Goal: Task Accomplishment & Management: Manage account settings

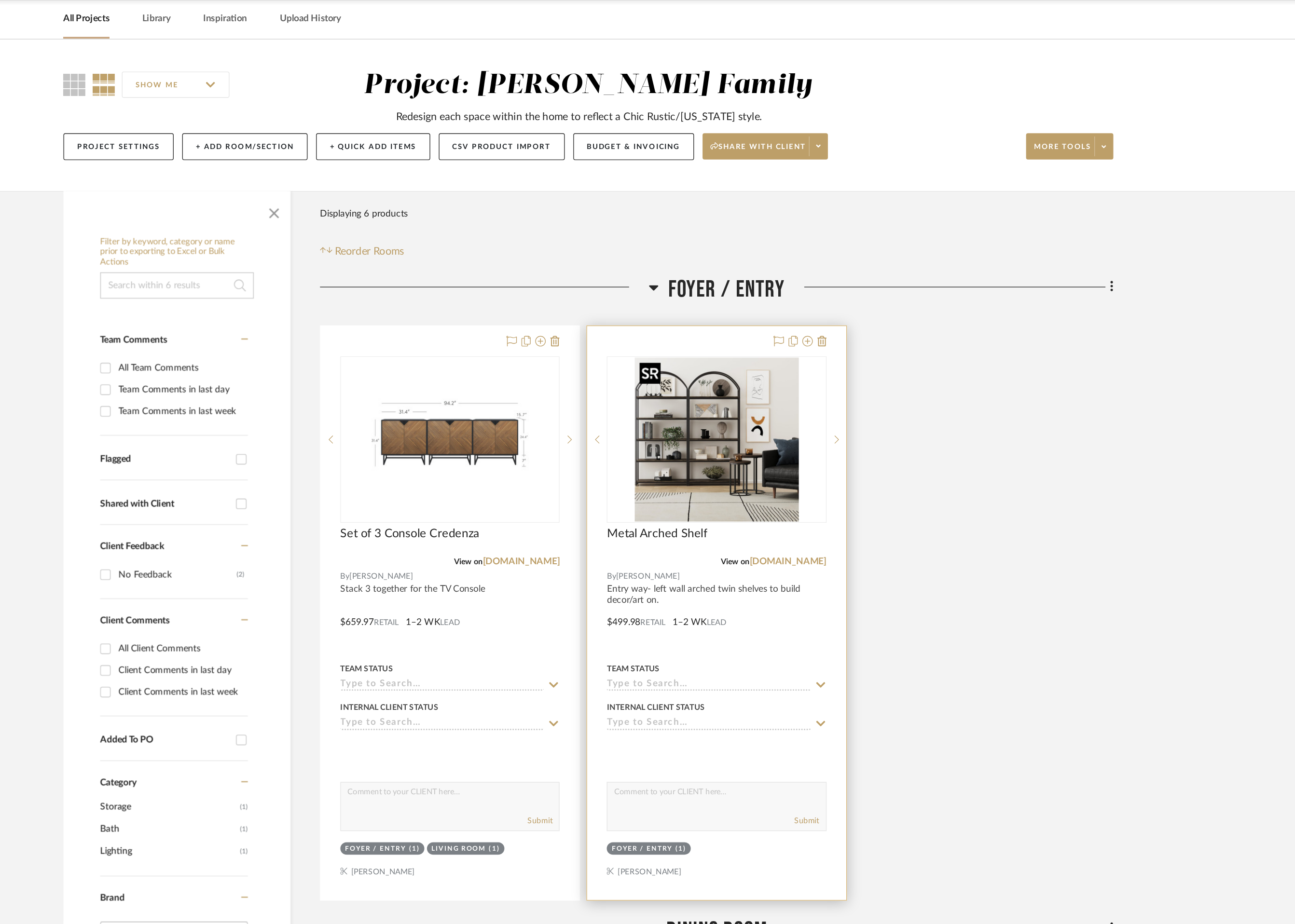
scroll to position [30, 0]
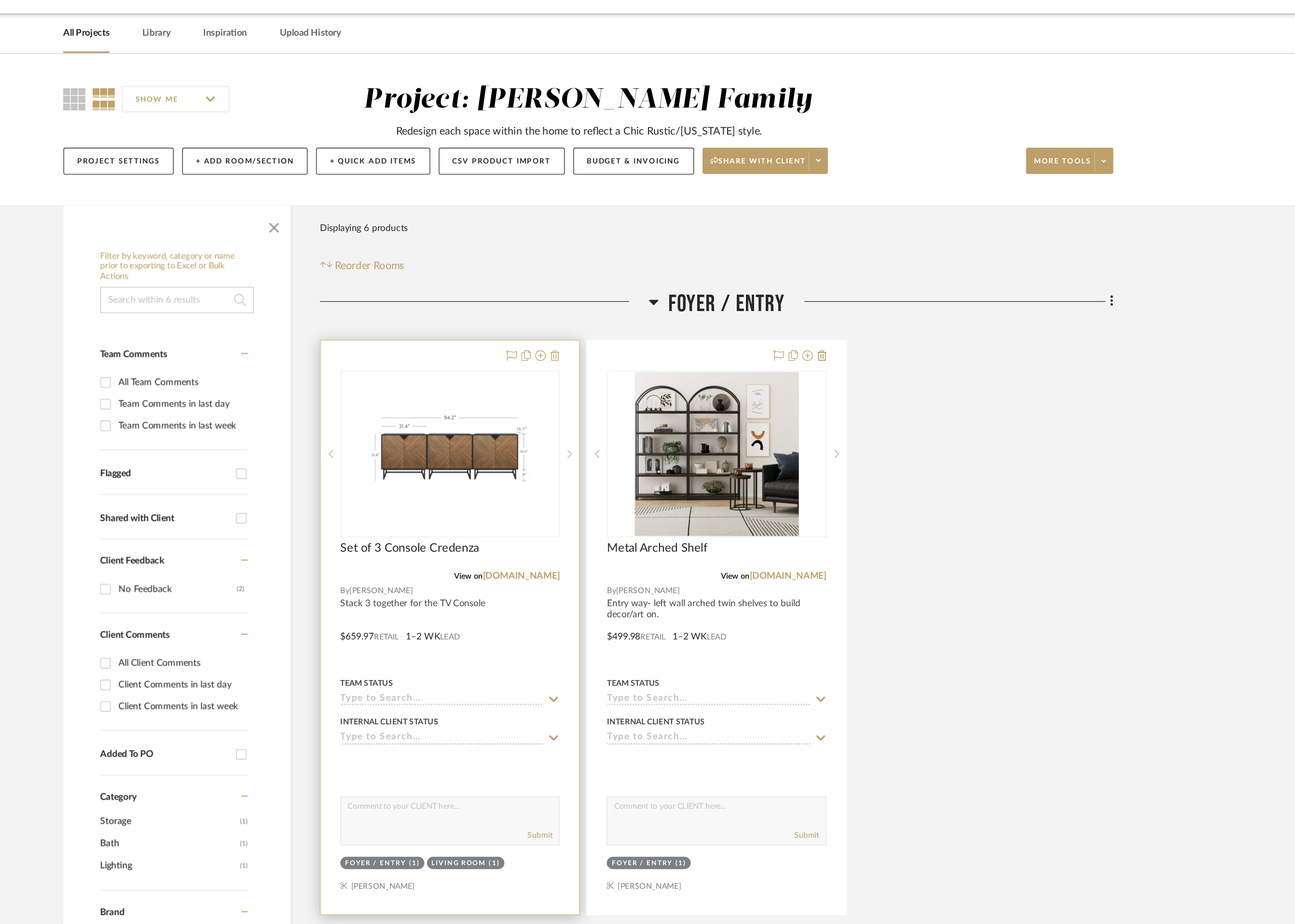
click at [624, 263] on icon at bounding box center [623, 261] width 7 height 8
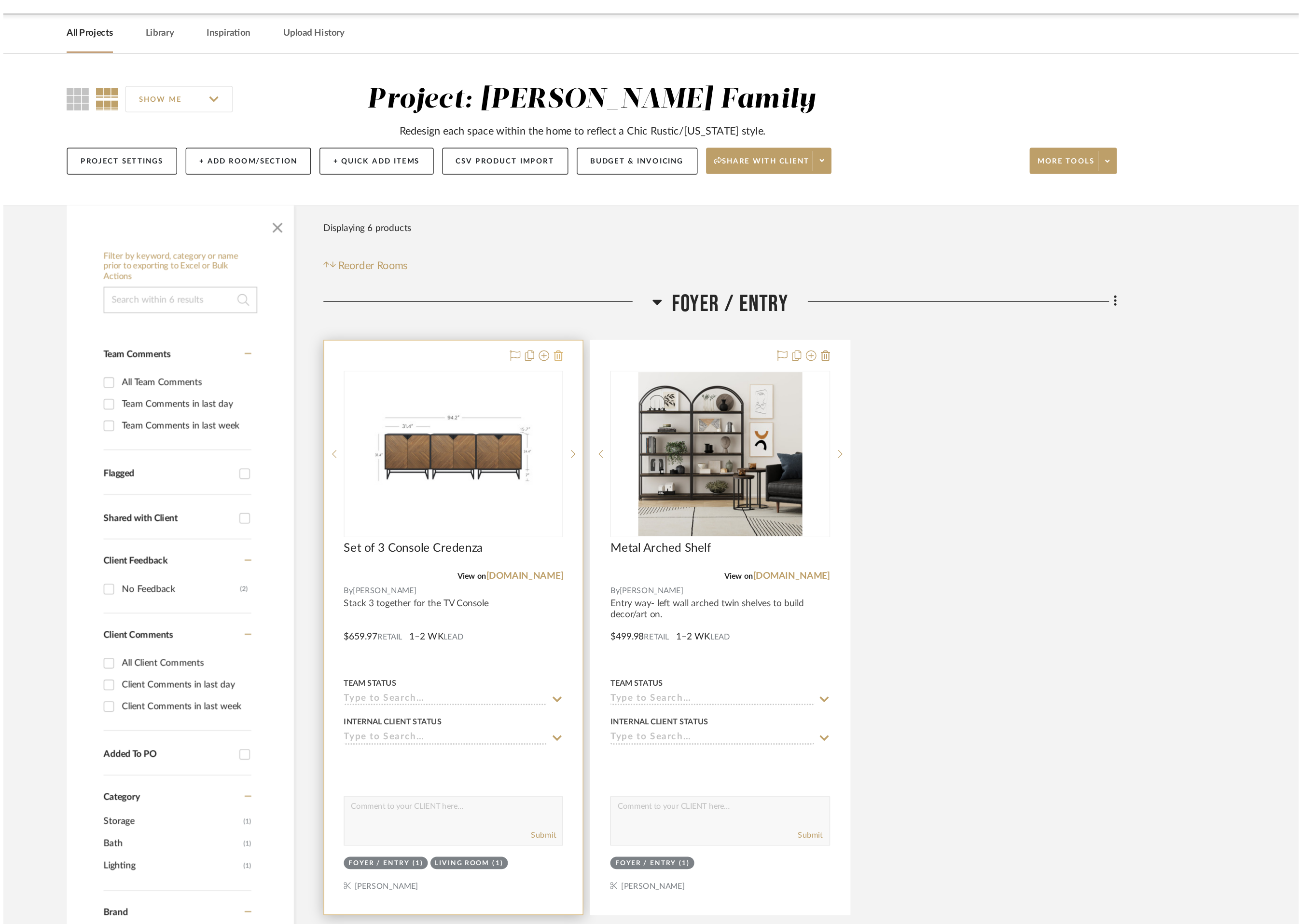
scroll to position [0, 0]
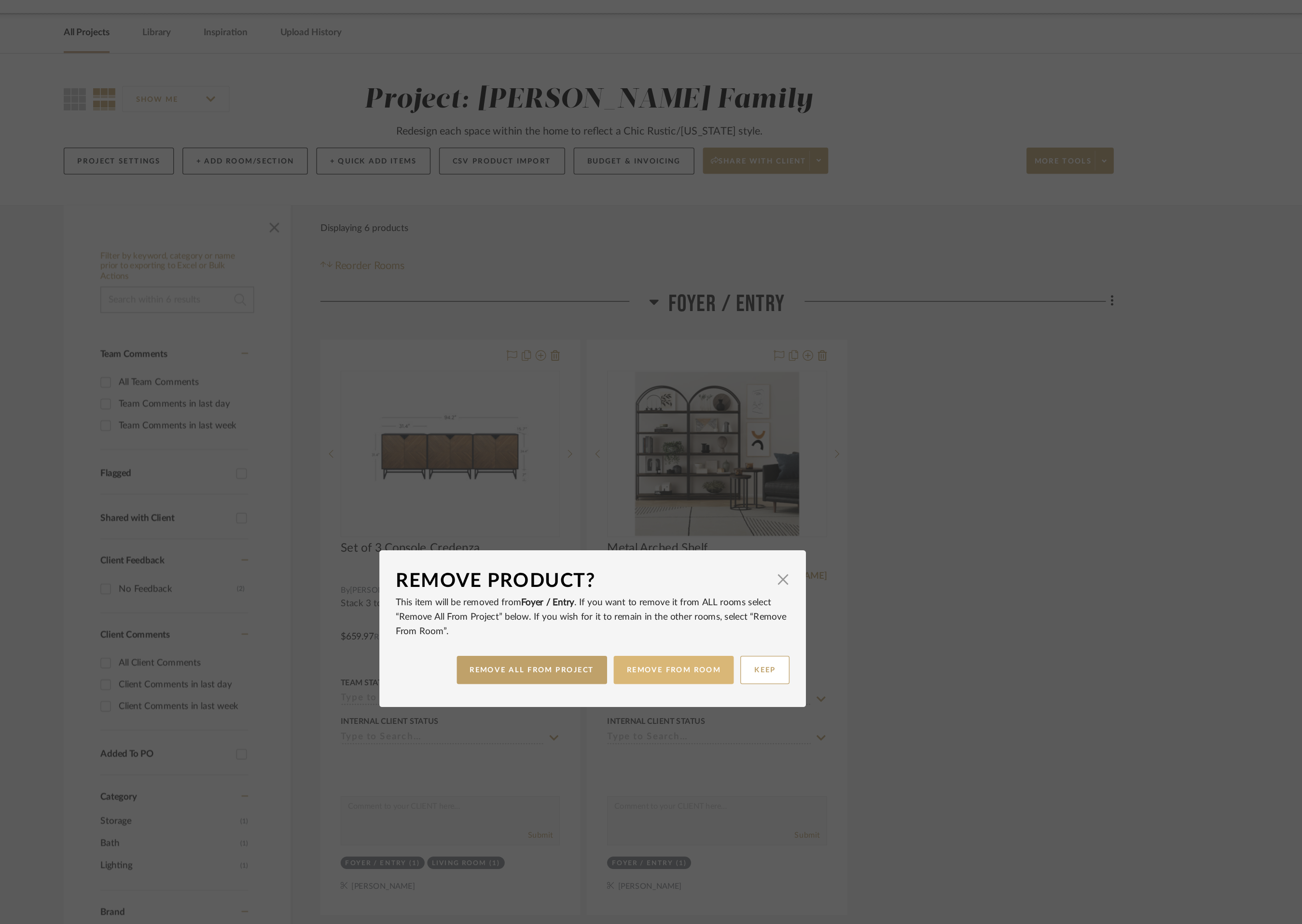
click at [696, 488] on button "REMOVE FROM ROOM" at bounding box center [711, 493] width 88 height 21
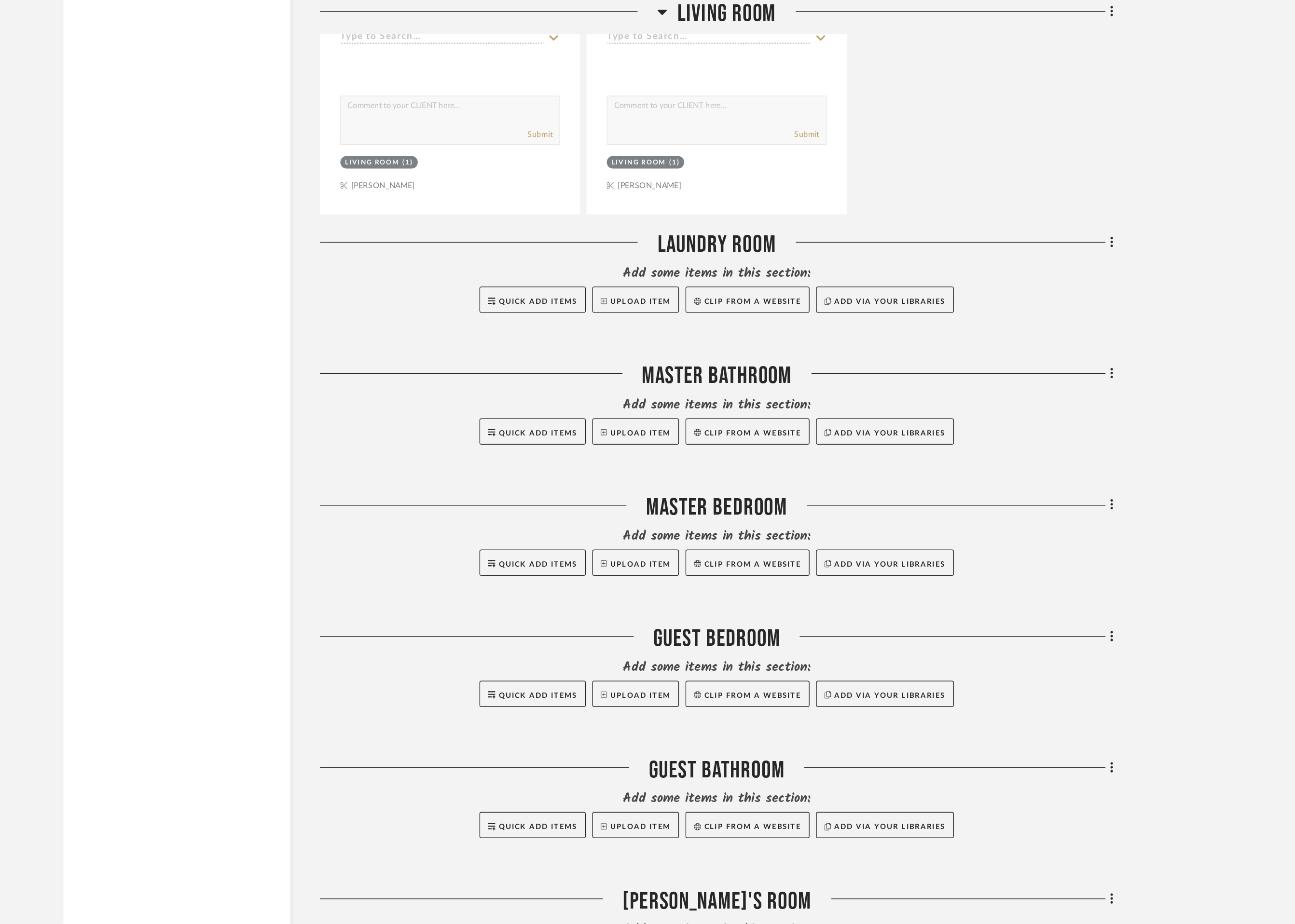
scroll to position [618, 0]
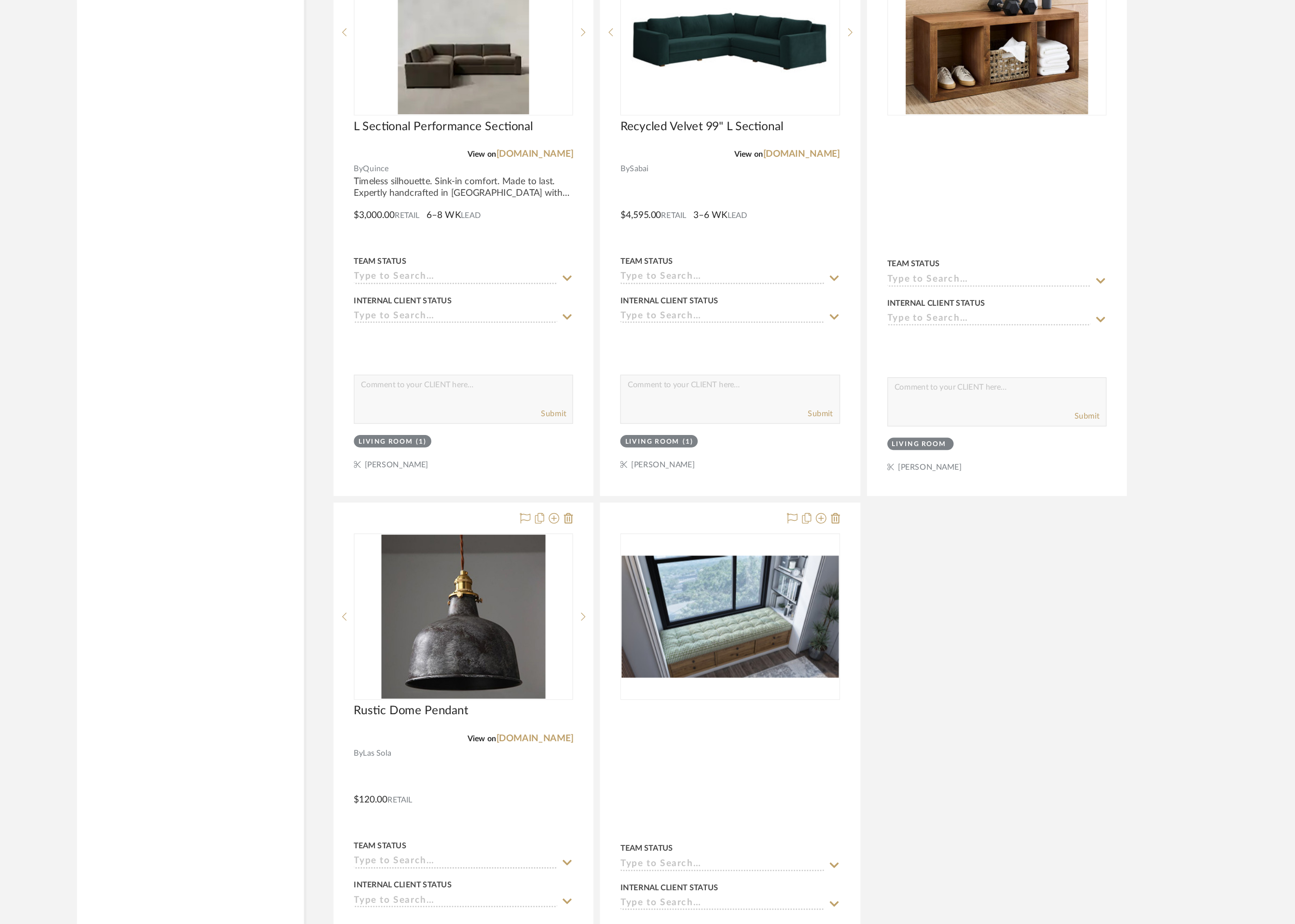
scroll to position [1563, 0]
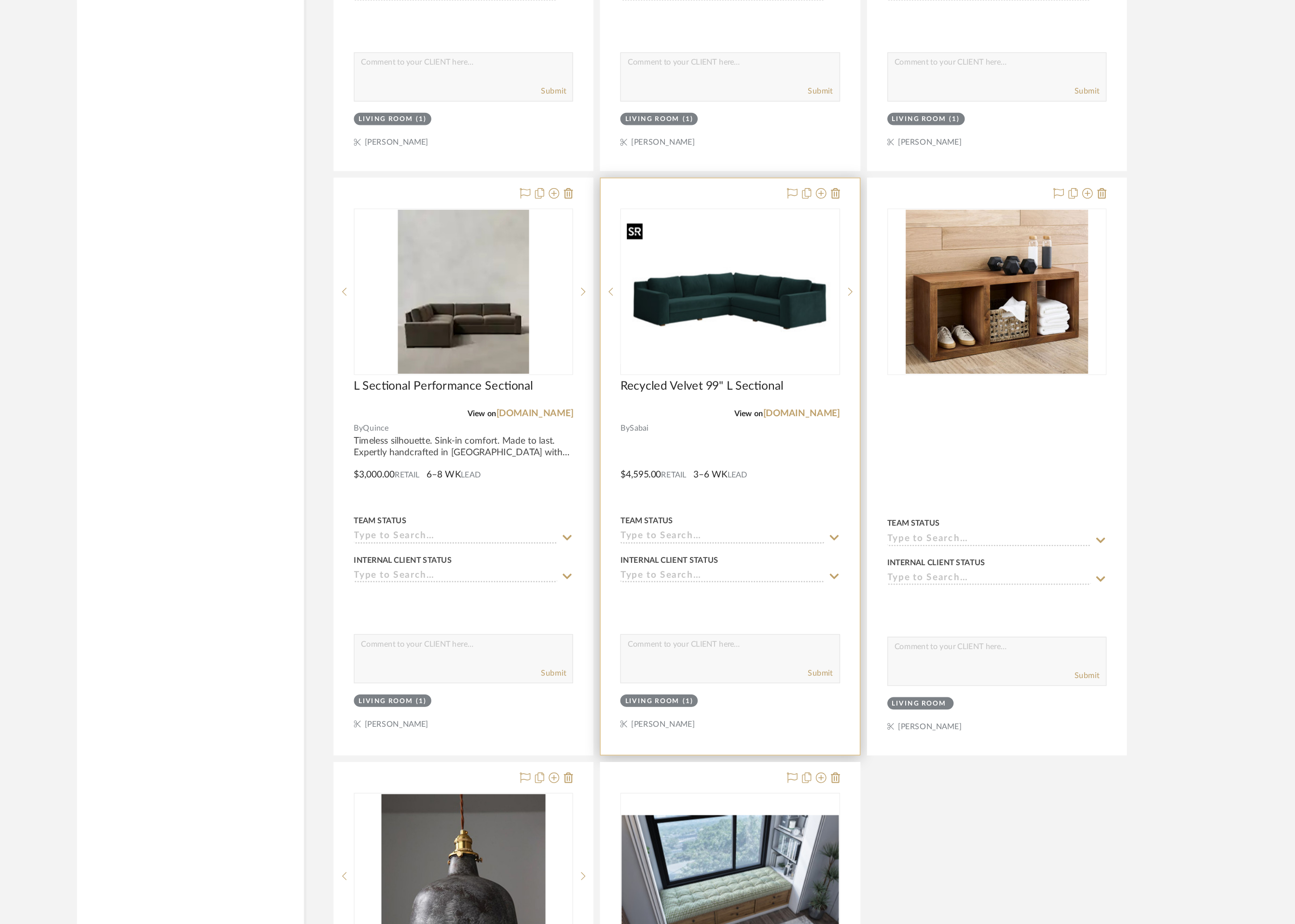
click at [743, 314] on img "0" at bounding box center [742, 269] width 159 height 109
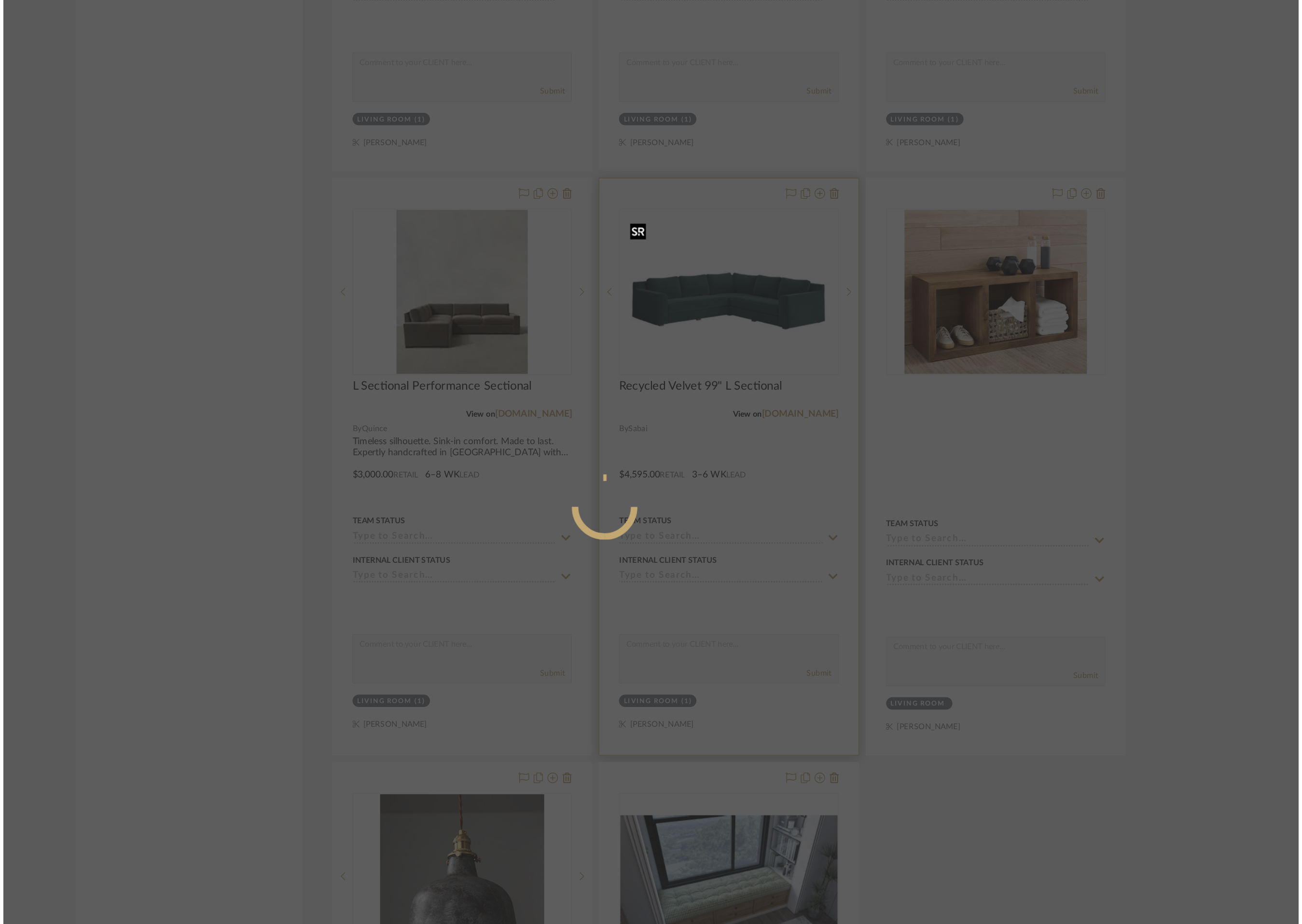
scroll to position [0, 0]
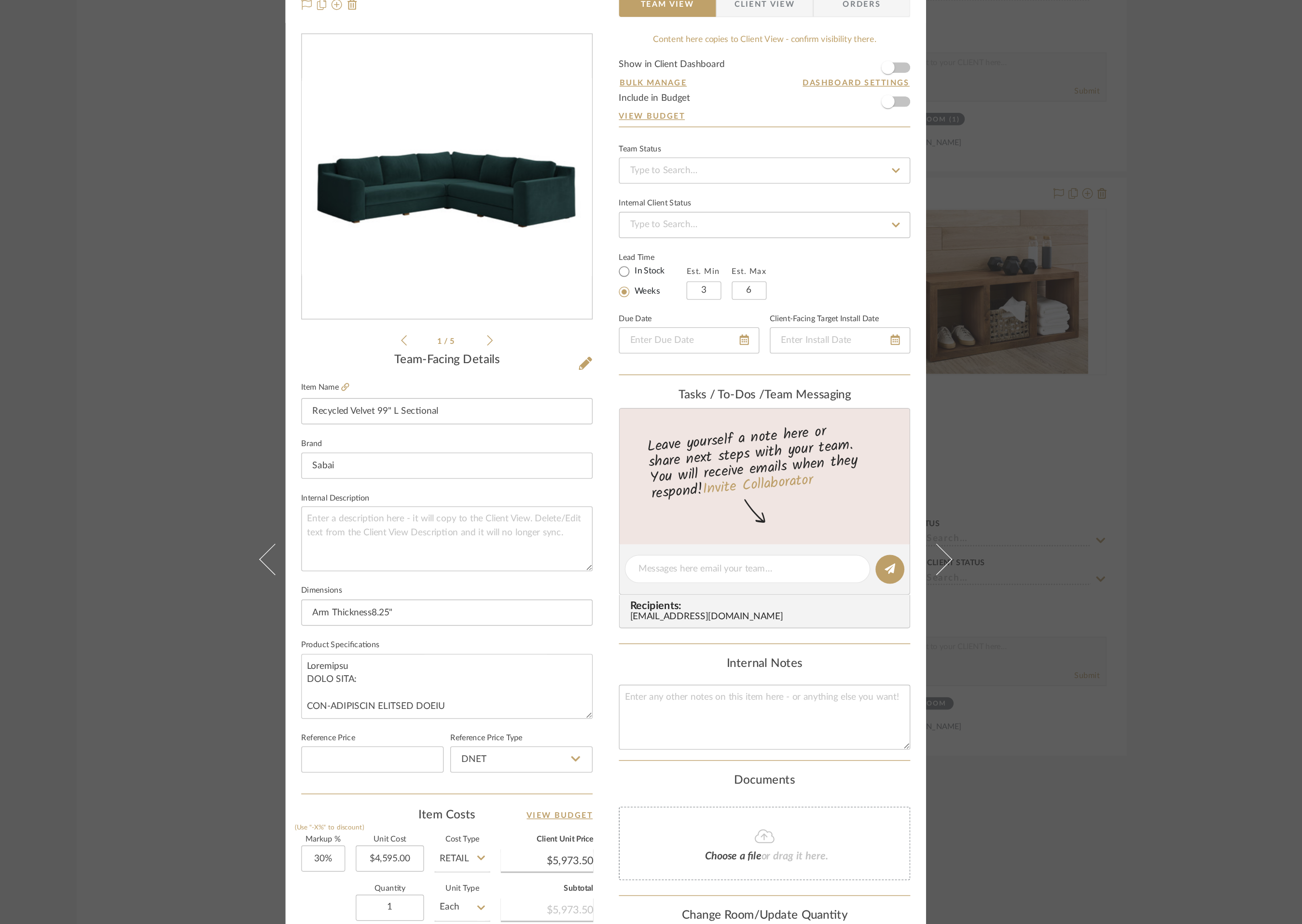
click at [564, 305] on icon at bounding box center [566, 304] width 5 height 9
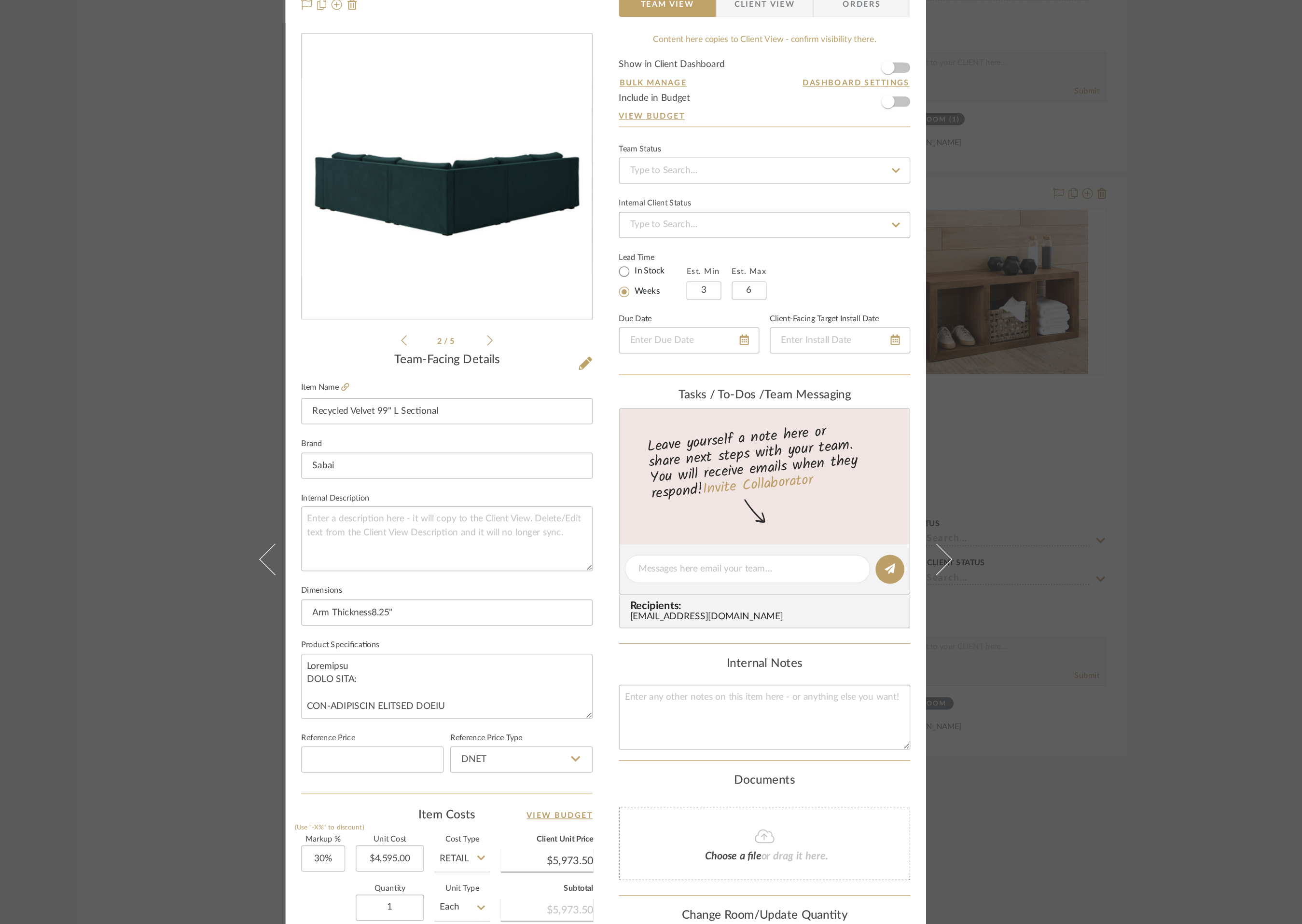
click at [564, 305] on icon at bounding box center [566, 304] width 5 height 9
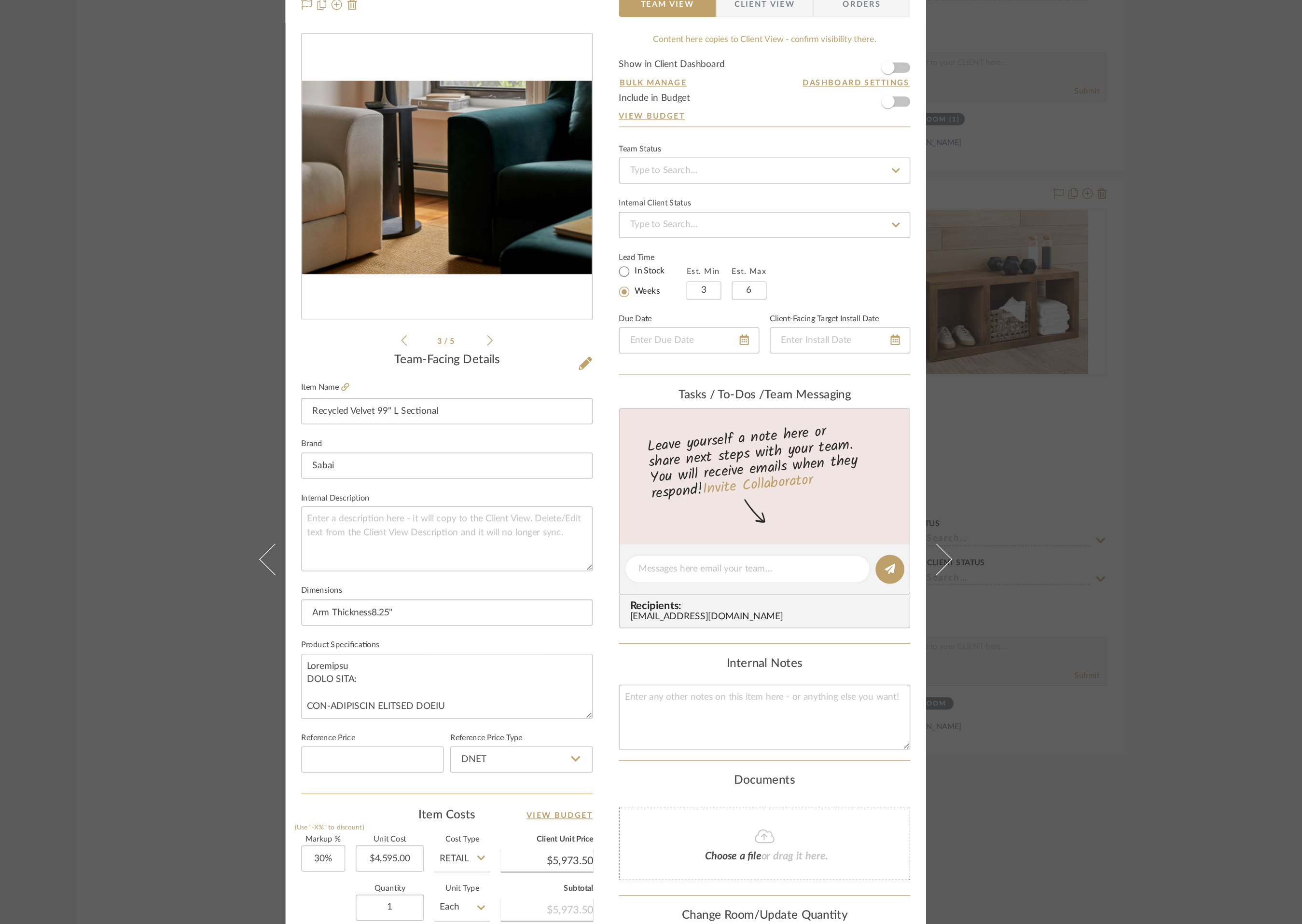
click at [564, 305] on icon at bounding box center [566, 304] width 5 height 9
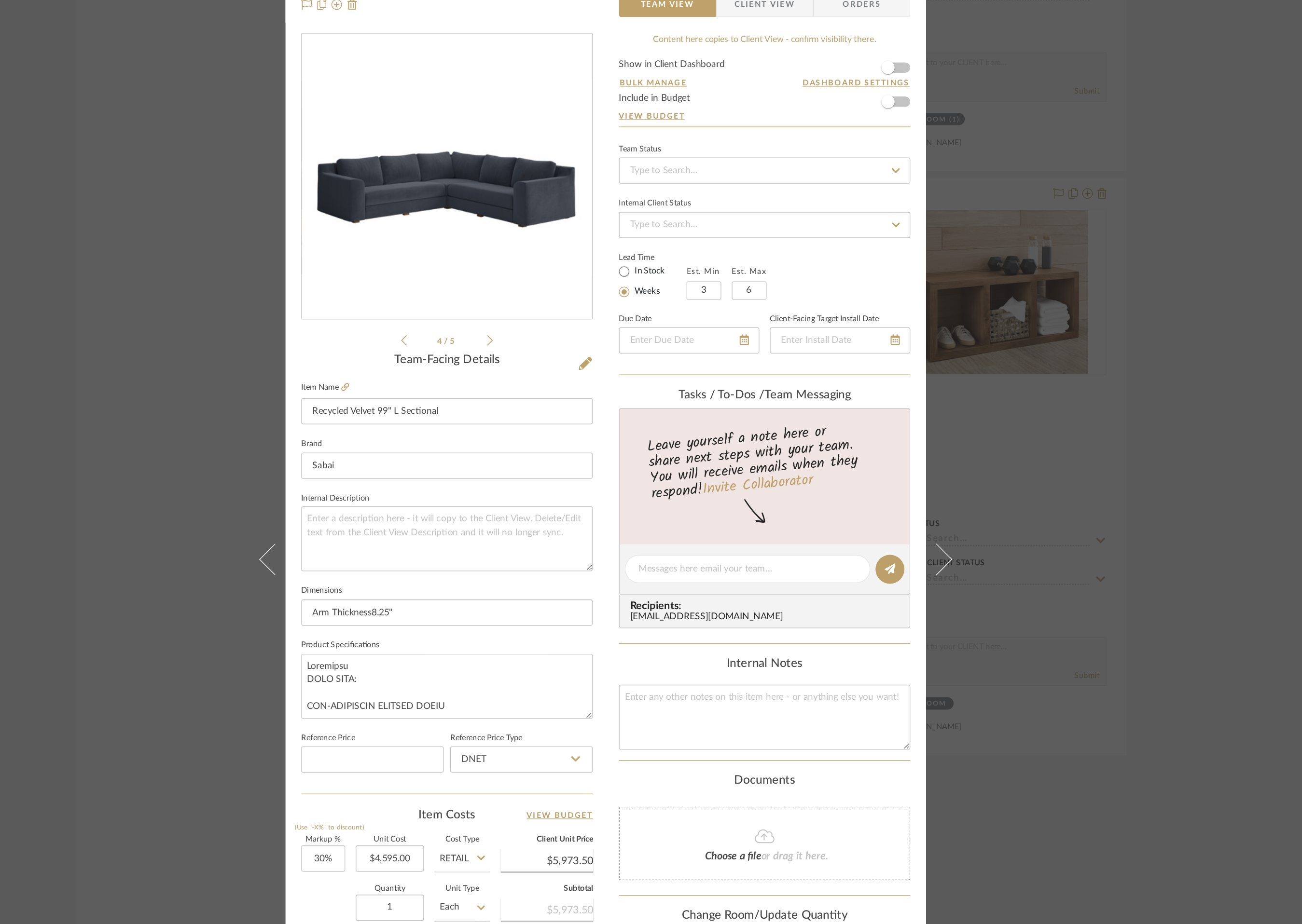
click at [564, 305] on icon at bounding box center [566, 304] width 5 height 9
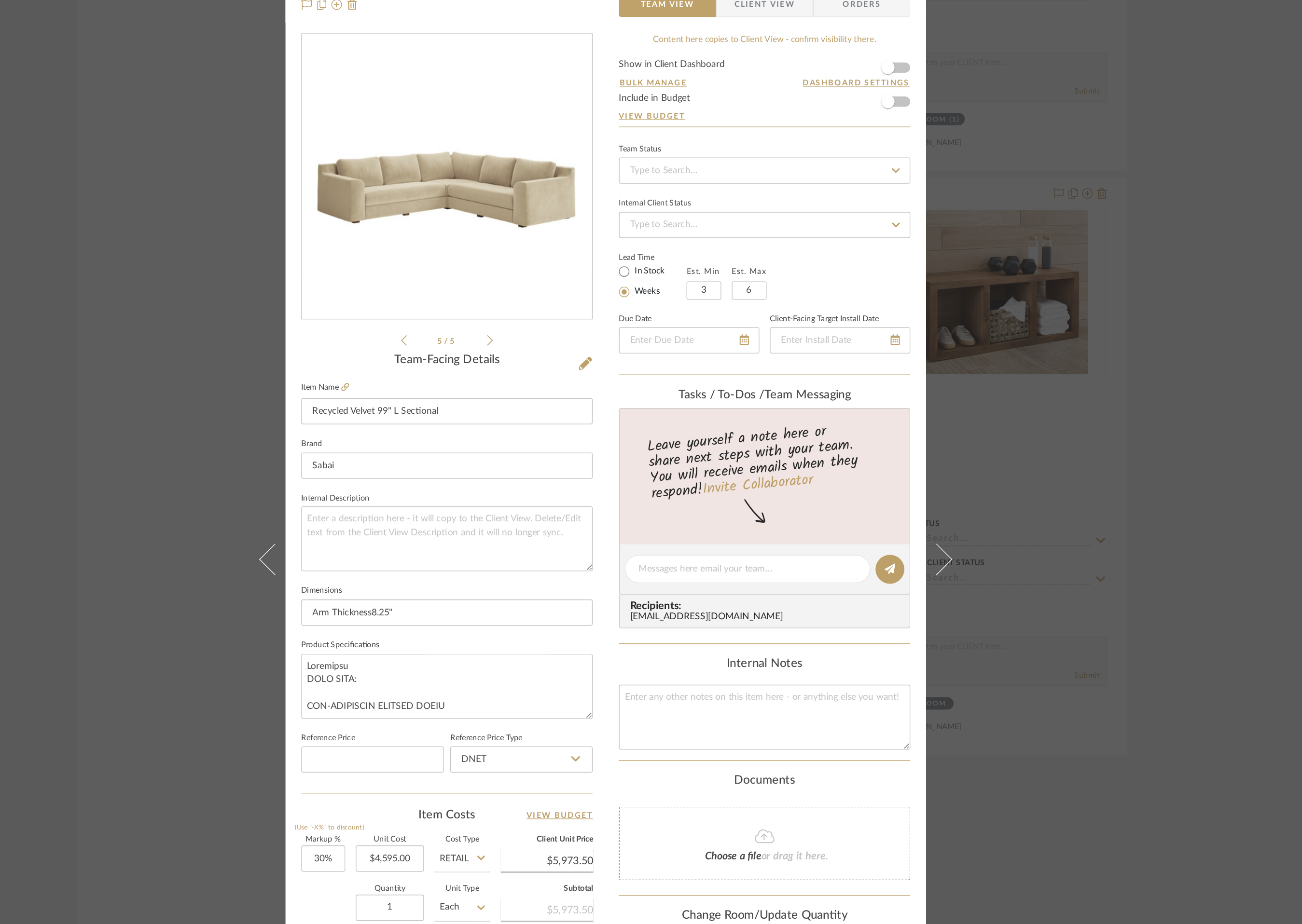
click at [564, 305] on icon at bounding box center [566, 304] width 5 height 9
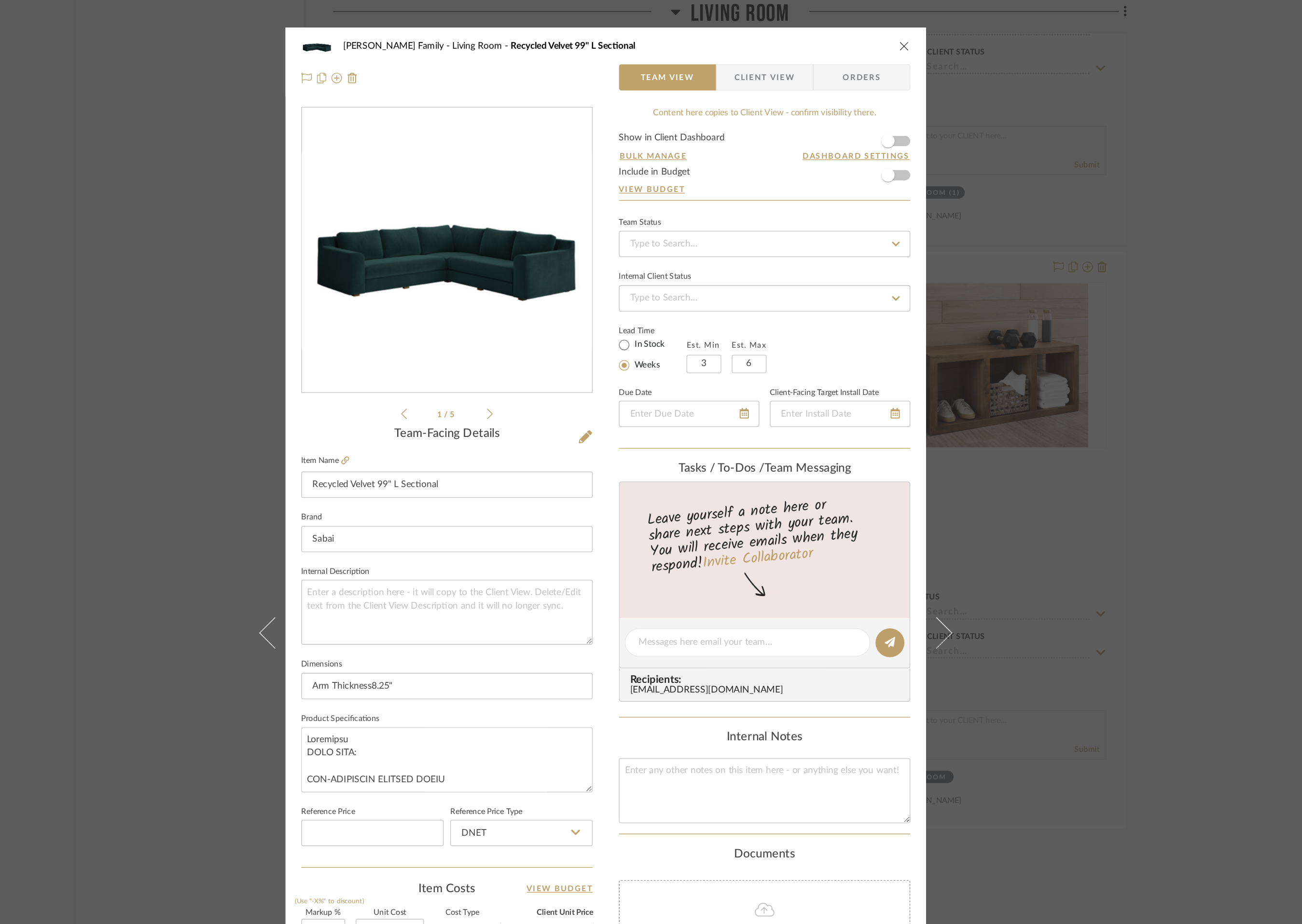
click at [867, 35] on icon "close" at bounding box center [870, 33] width 8 height 8
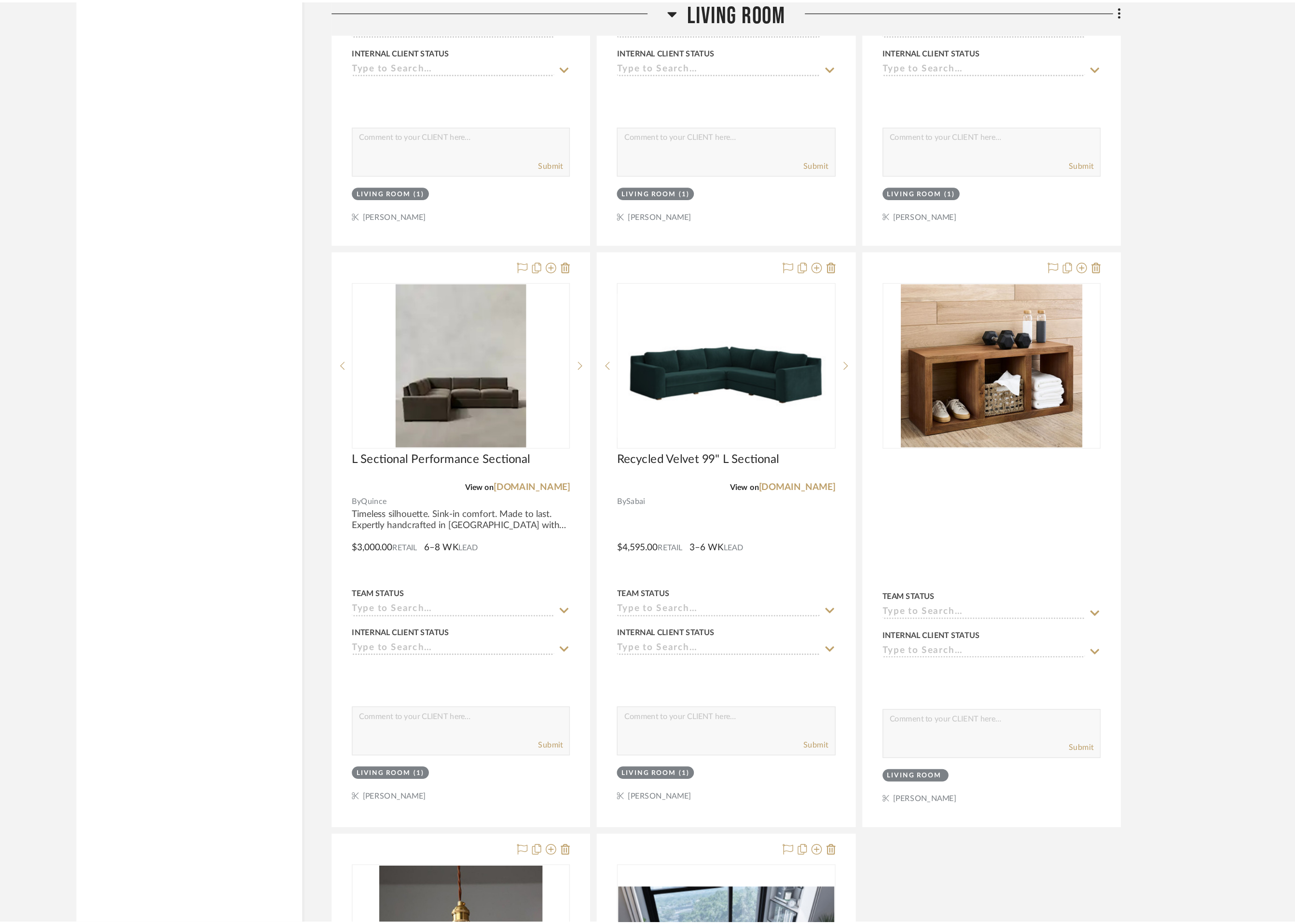
scroll to position [1563, 0]
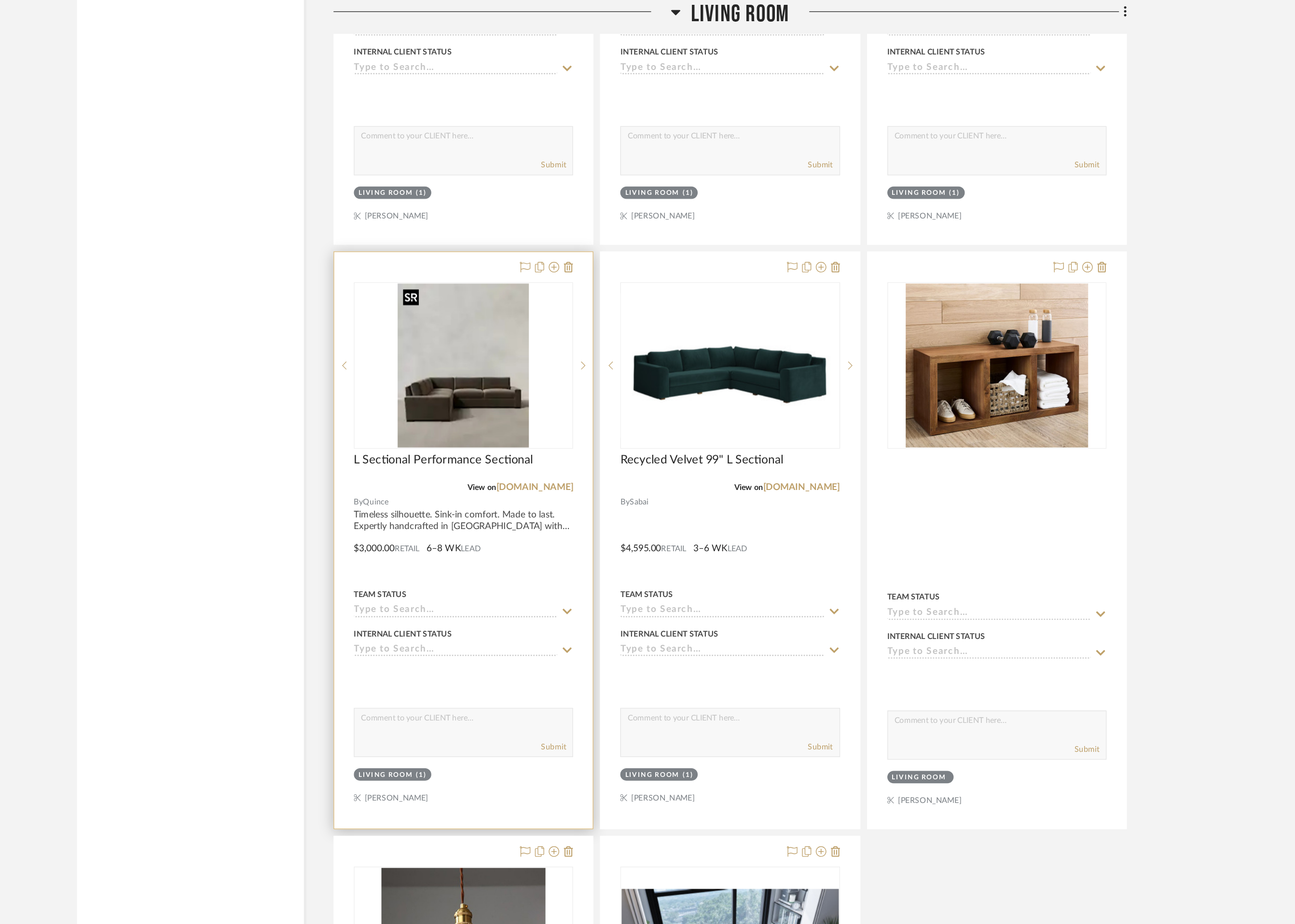
click at [535, 303] on img "0" at bounding box center [546, 268] width 97 height 121
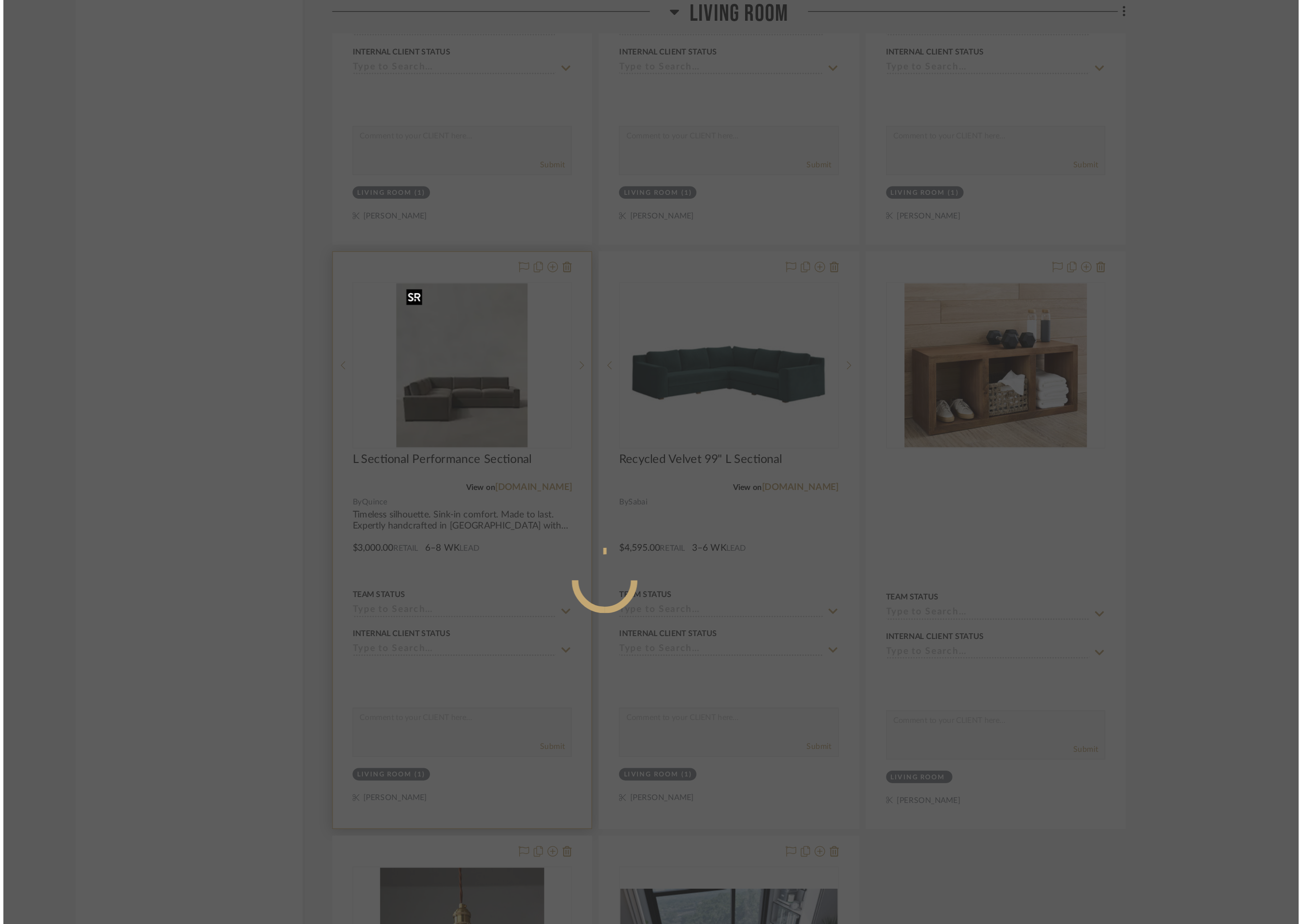
scroll to position [0, 0]
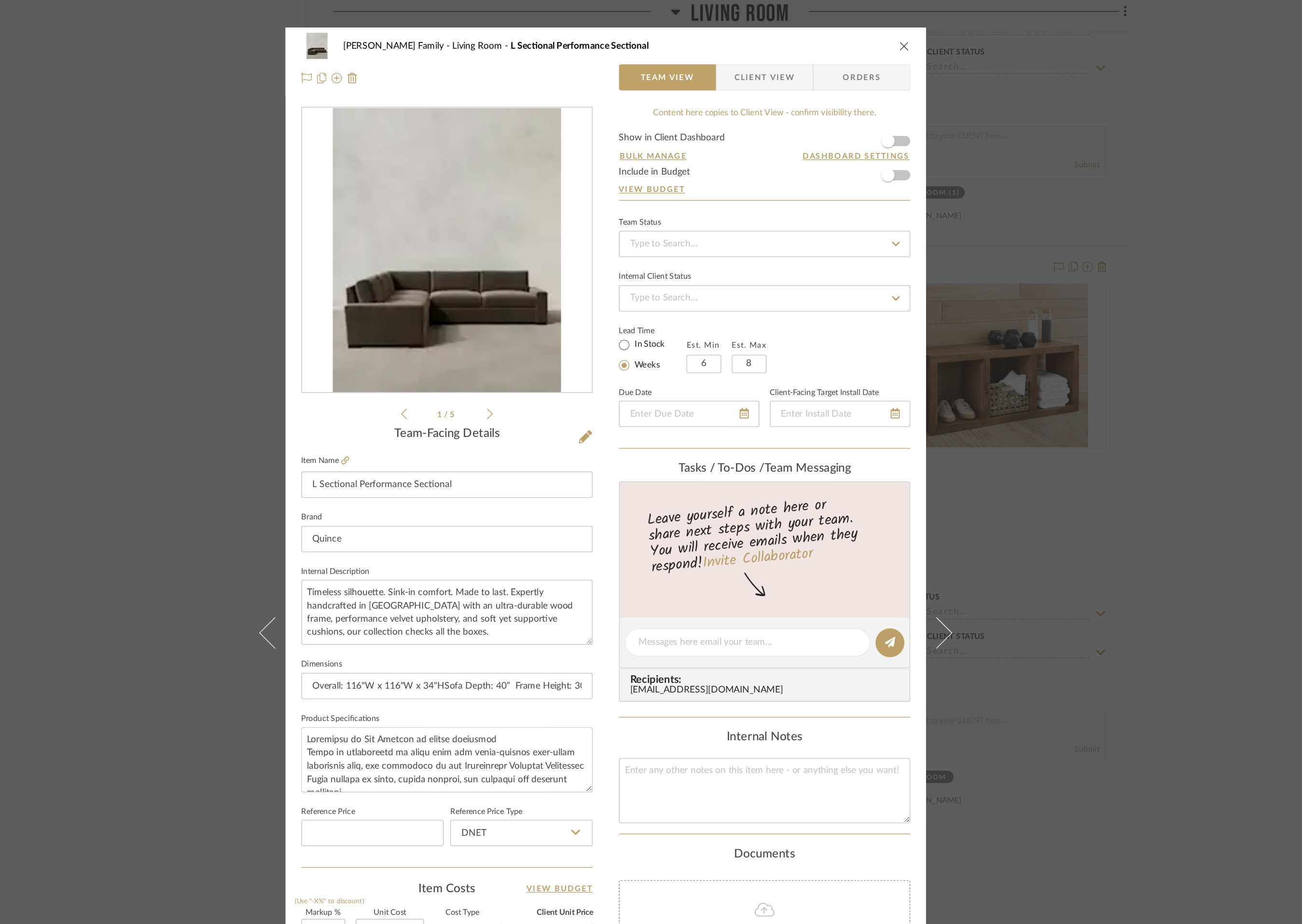
click at [564, 306] on icon at bounding box center [566, 304] width 5 height 9
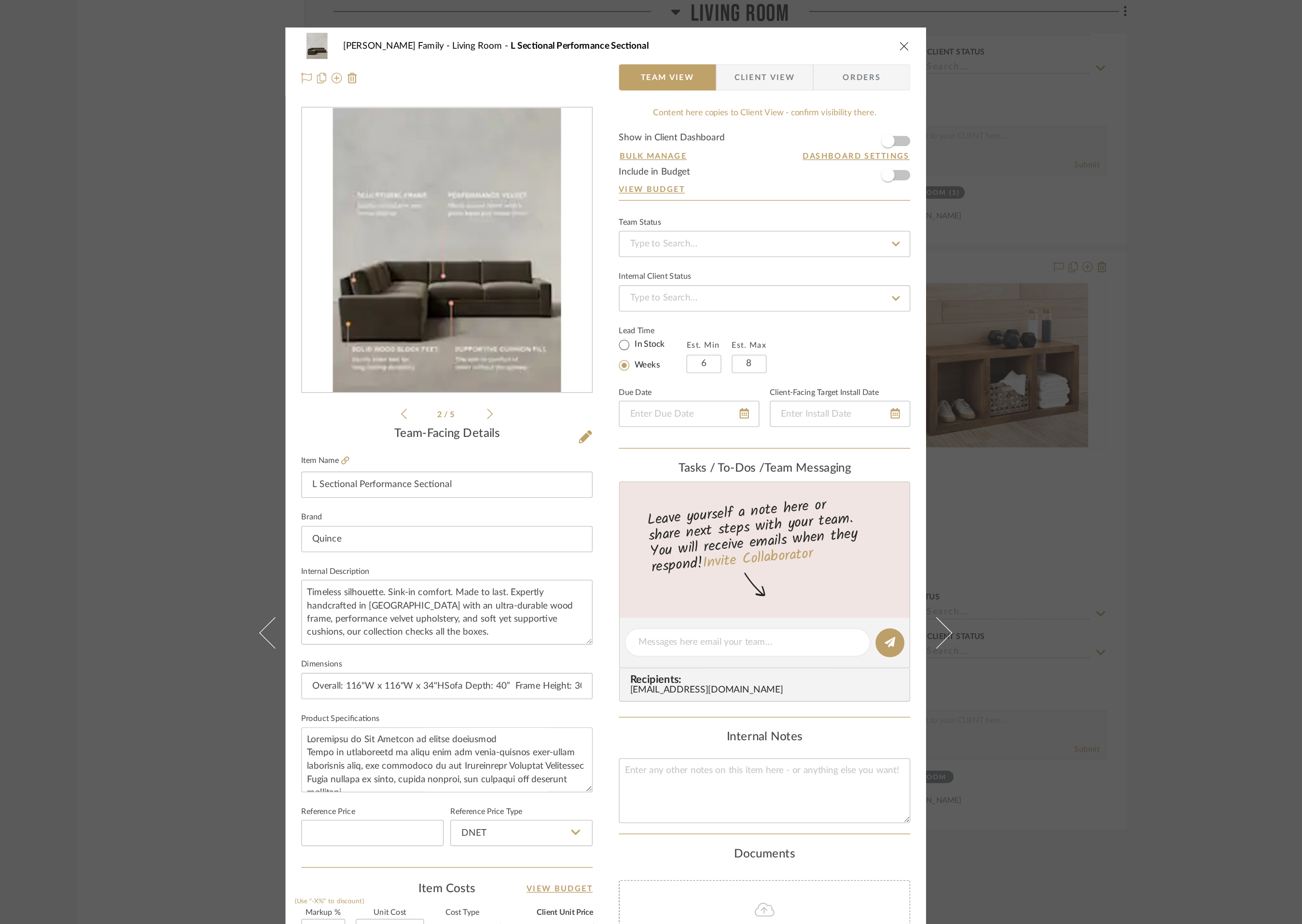
click at [564, 306] on icon at bounding box center [566, 304] width 5 height 9
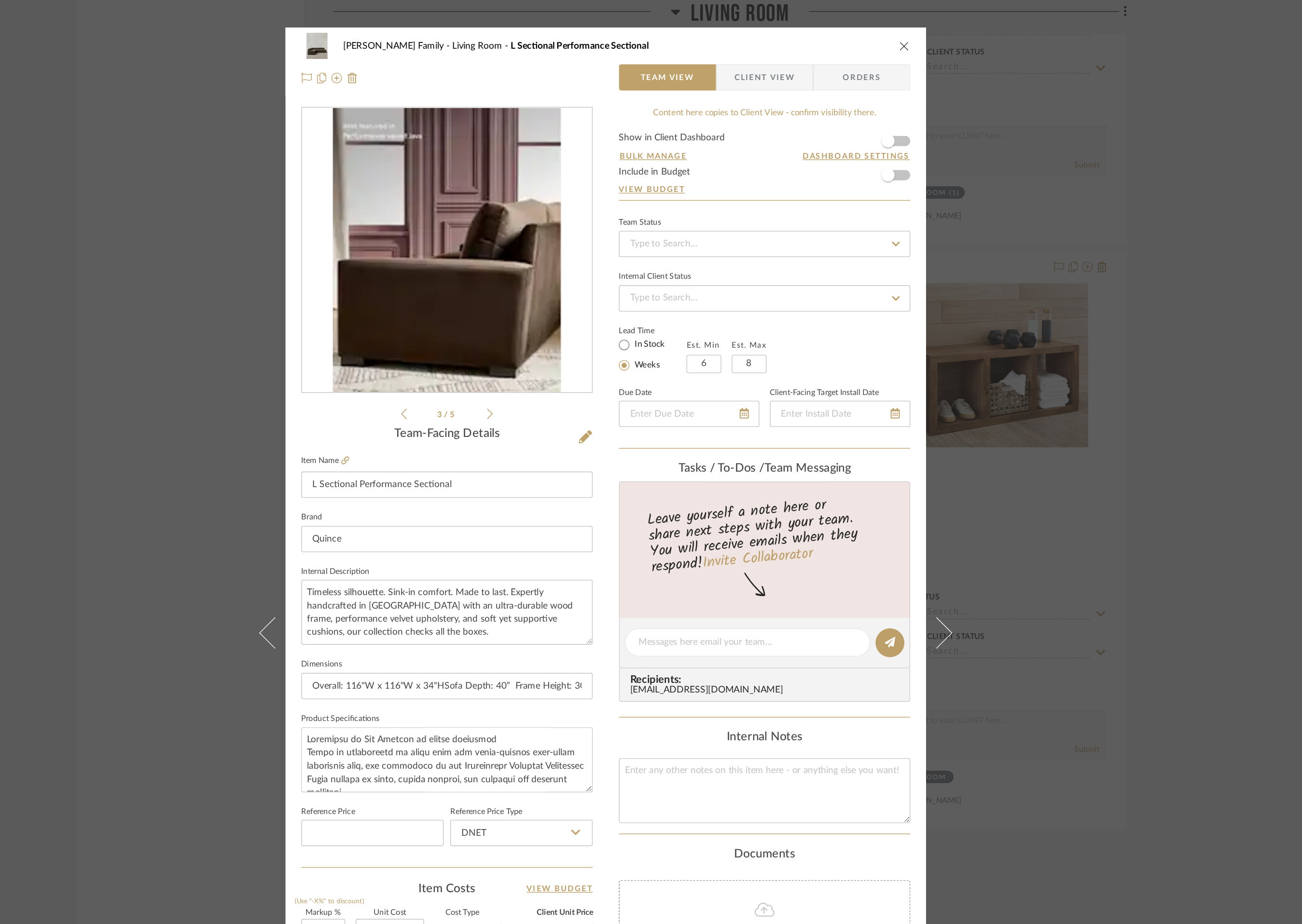
click at [560, 304] on li "3 / 5" at bounding box center [534, 304] width 59 height 12
click at [564, 302] on icon at bounding box center [566, 304] width 5 height 9
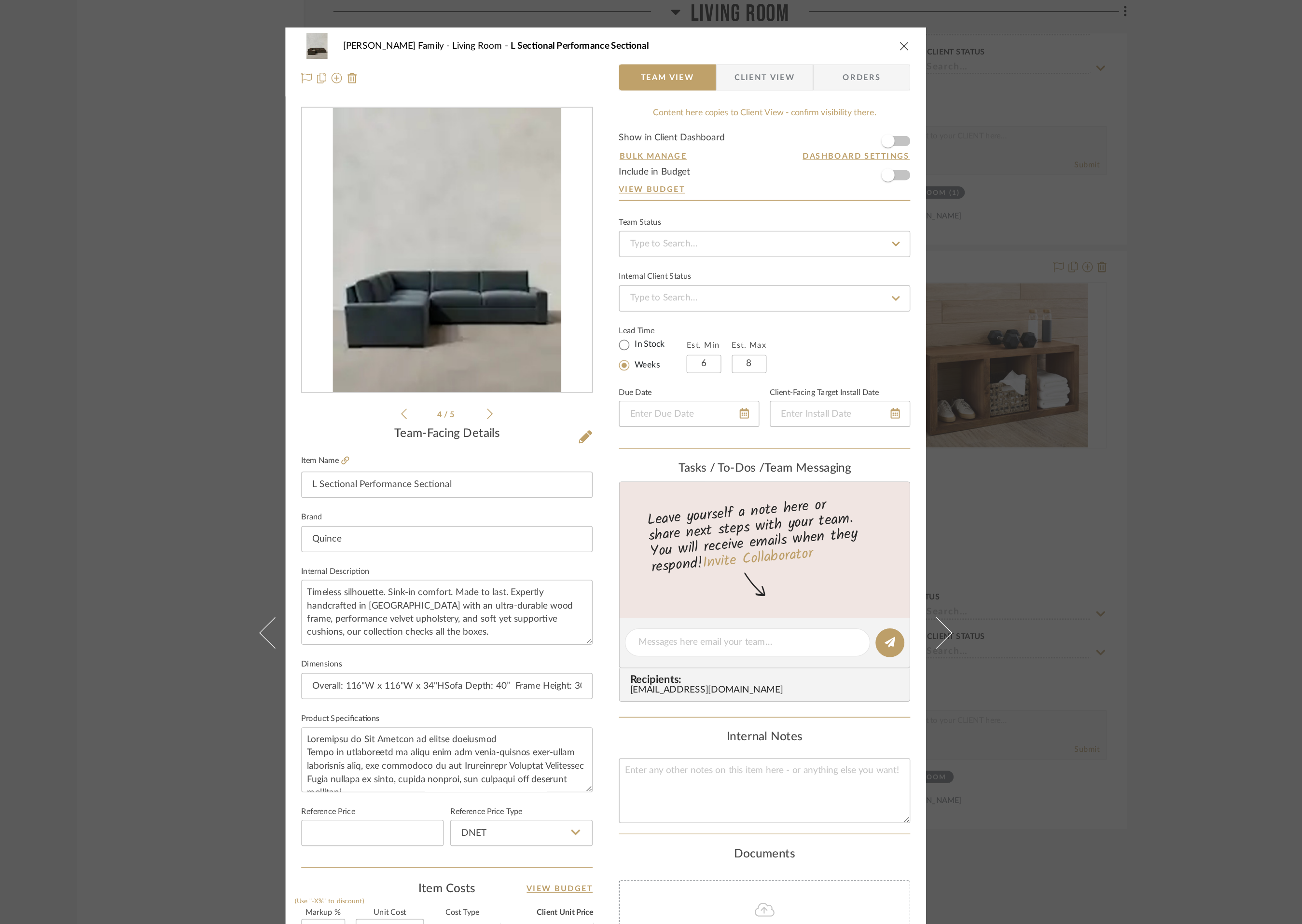
click at [564, 302] on icon at bounding box center [566, 304] width 5 height 9
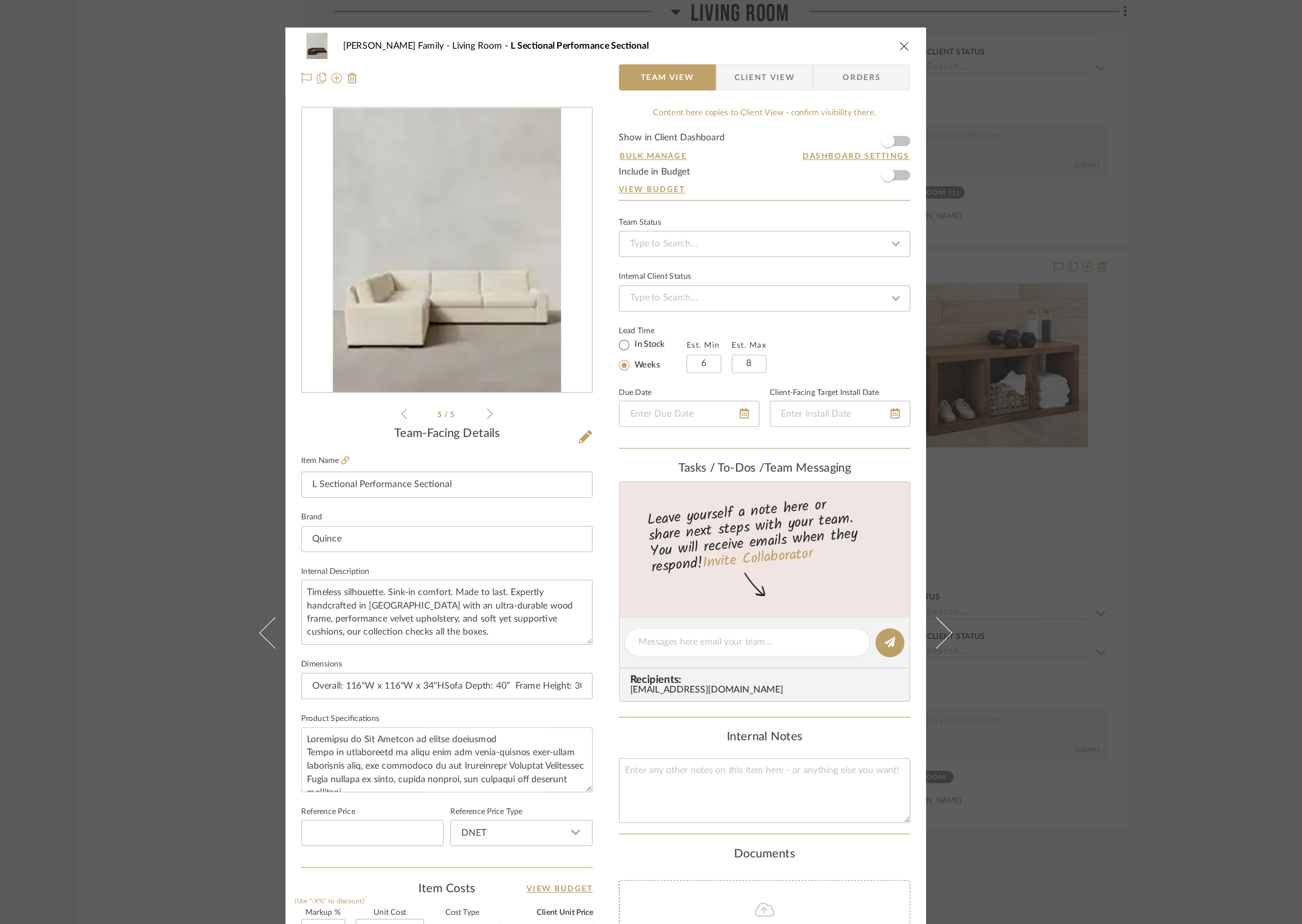
click at [500, 302] on icon at bounding box center [502, 304] width 5 height 9
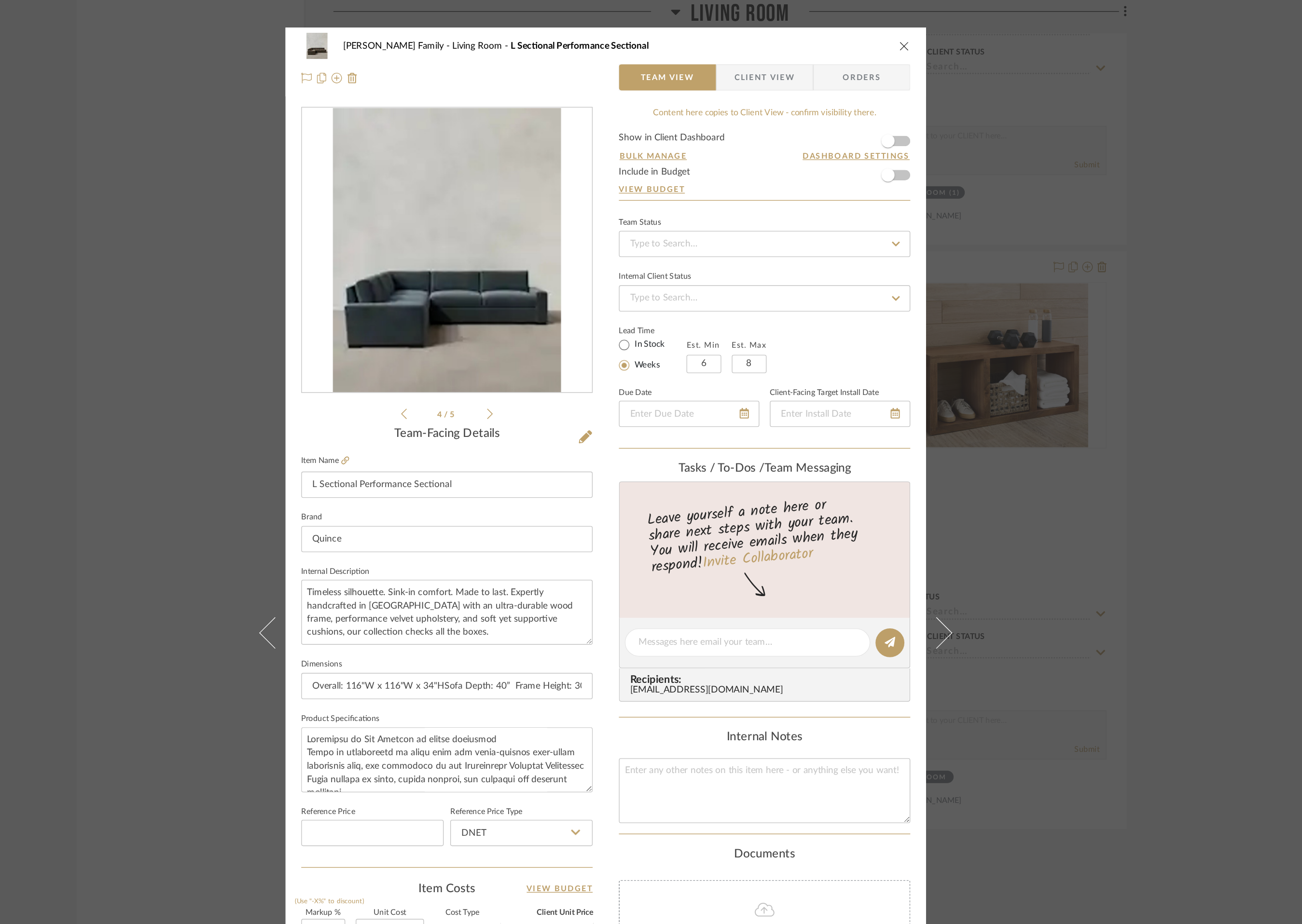
click at [870, 32] on icon "close" at bounding box center [870, 33] width 8 height 8
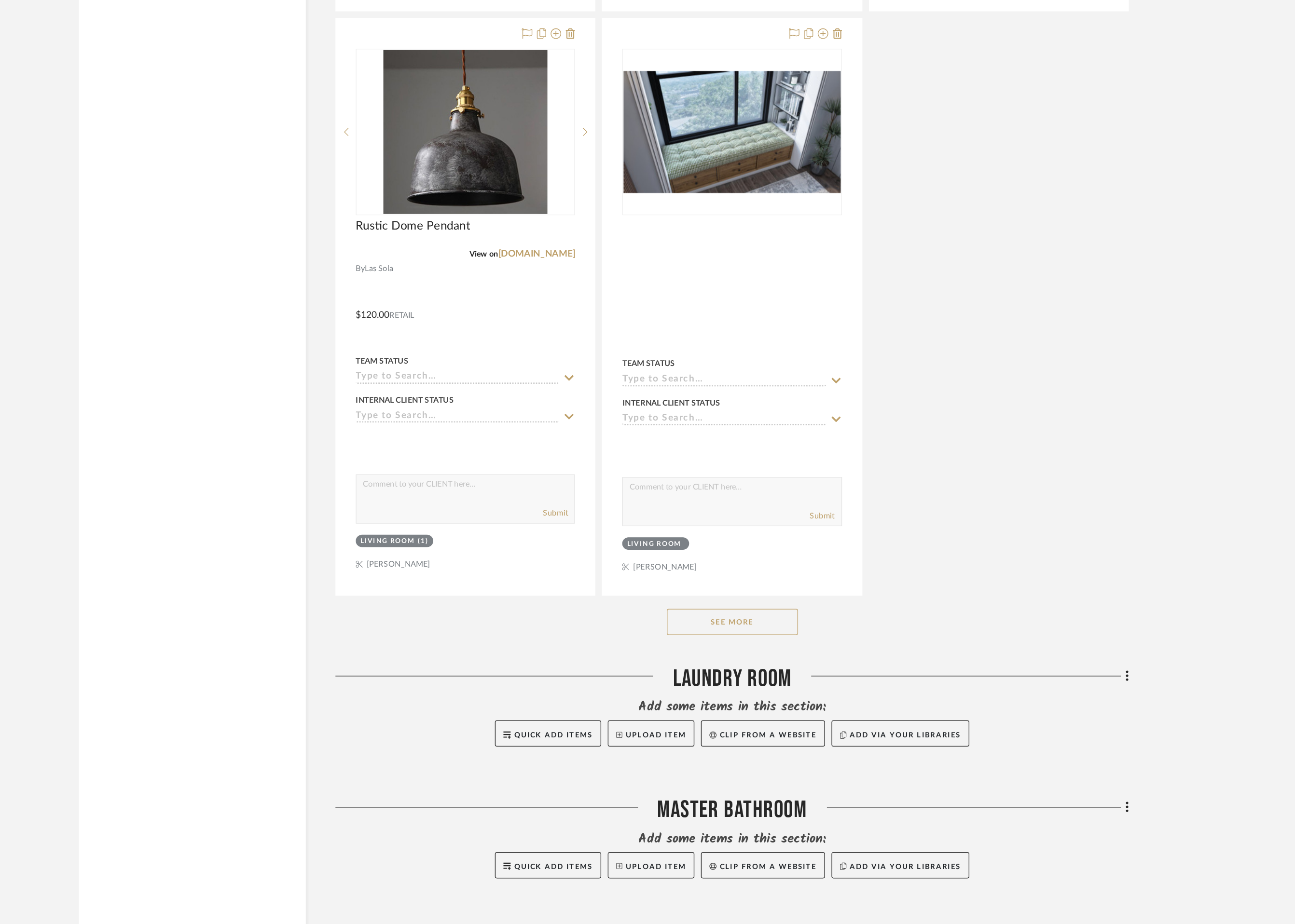
scroll to position [1927, 0]
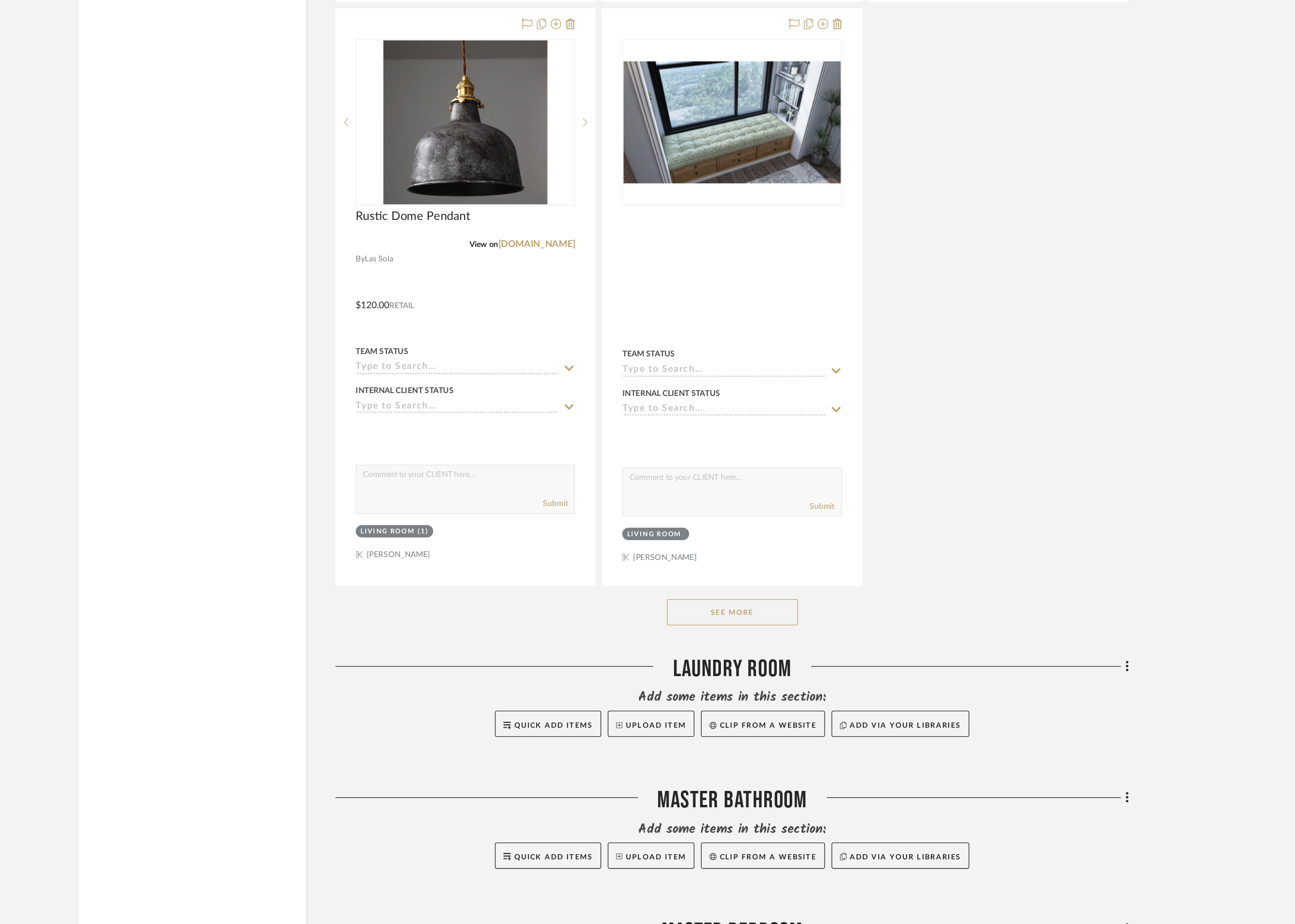
click at [748, 698] on button "See More" at bounding box center [742, 695] width 97 height 19
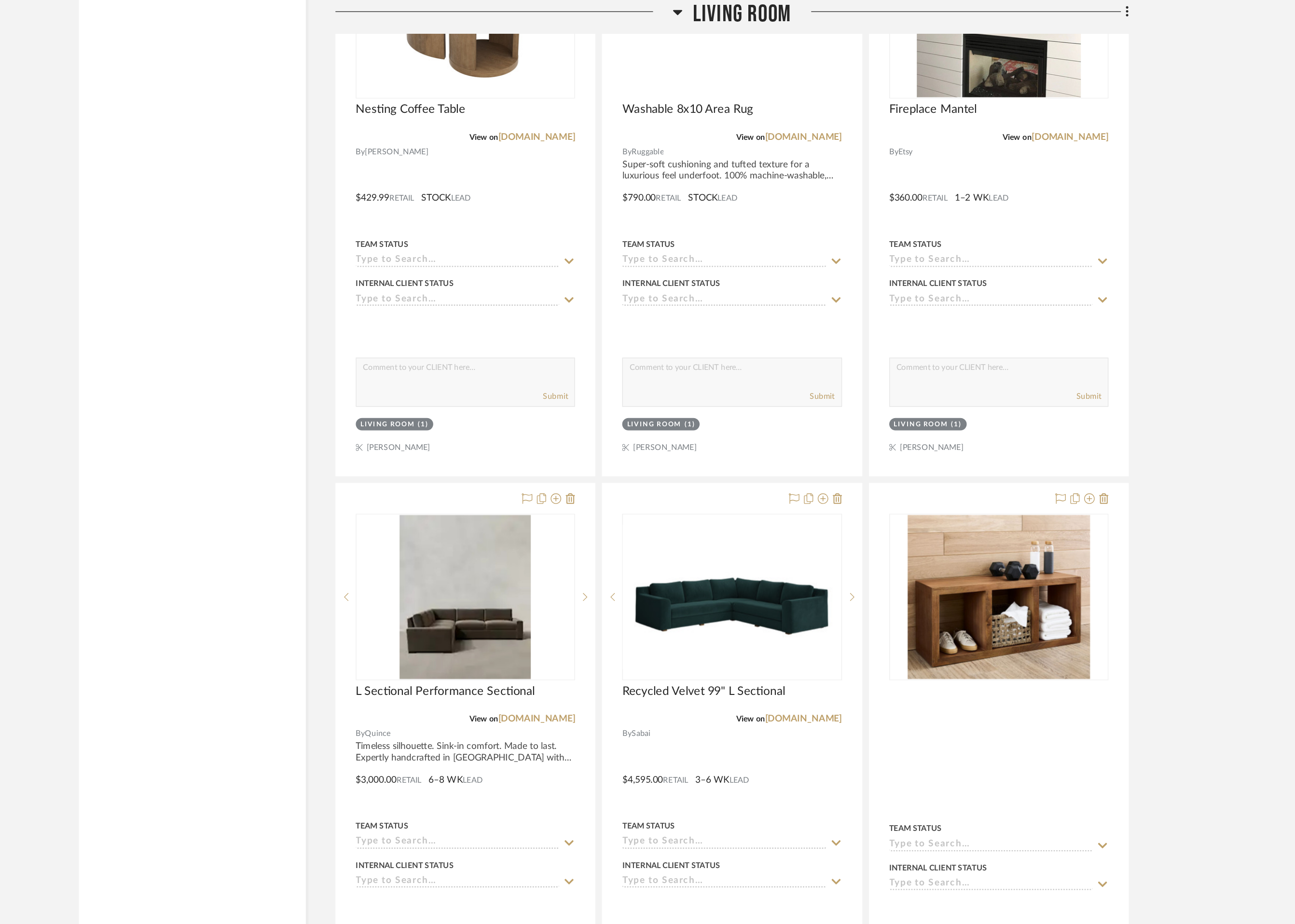
scroll to position [1102, 0]
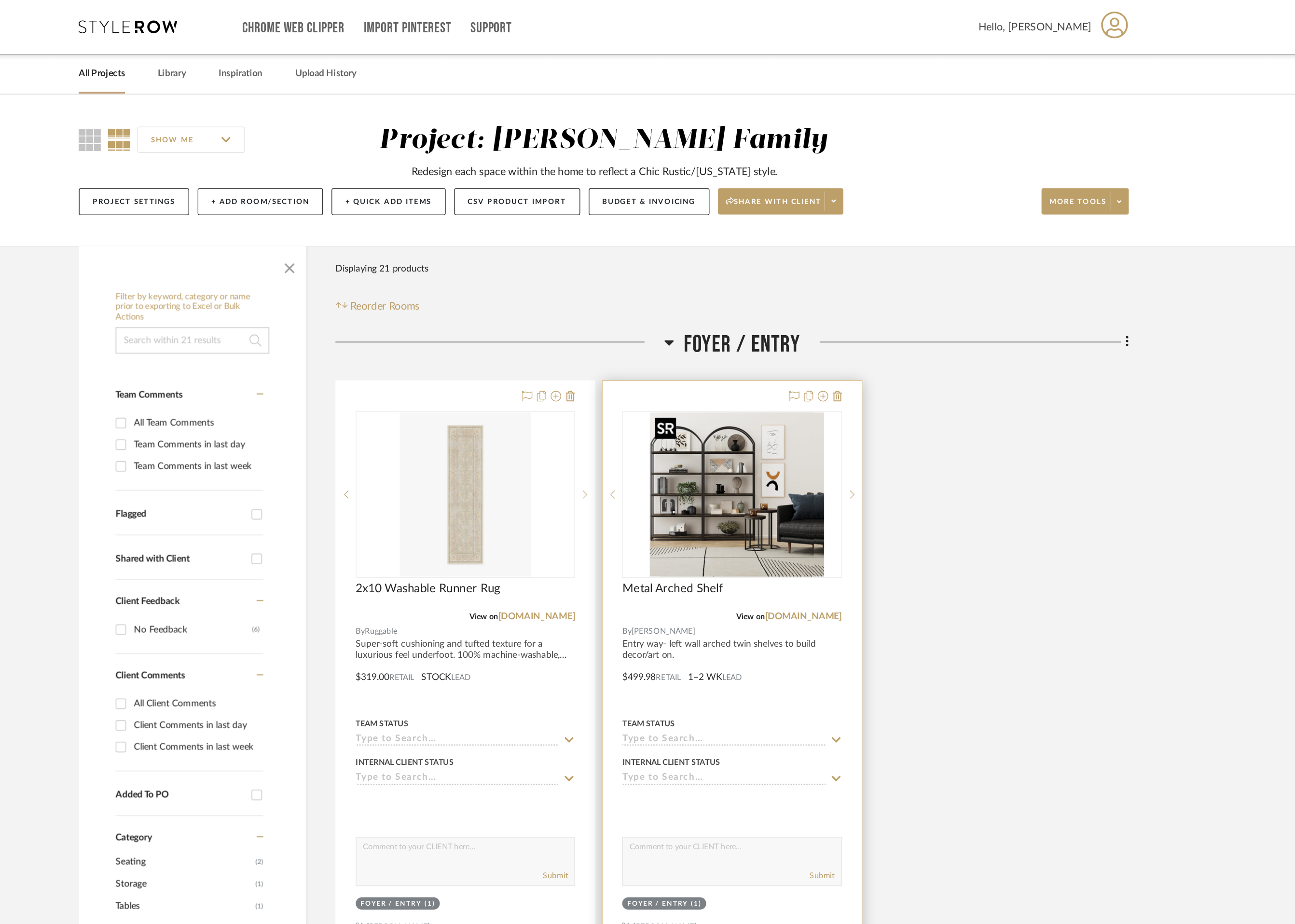
click at [724, 416] on img "0" at bounding box center [749, 364] width 121 height 121
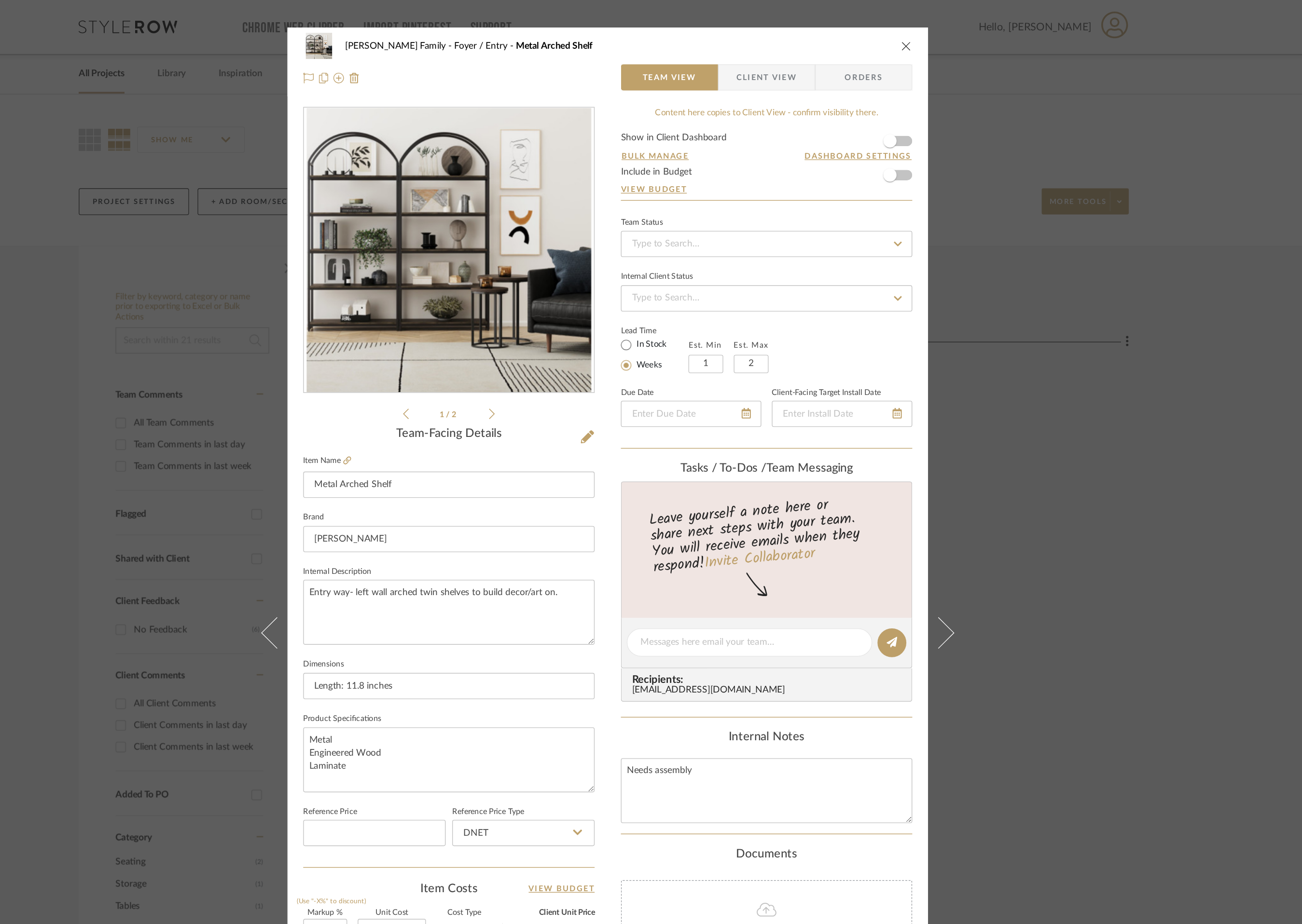
click at [869, 33] on icon "close" at bounding box center [870, 33] width 8 height 8
